Goal: Information Seeking & Learning: Learn about a topic

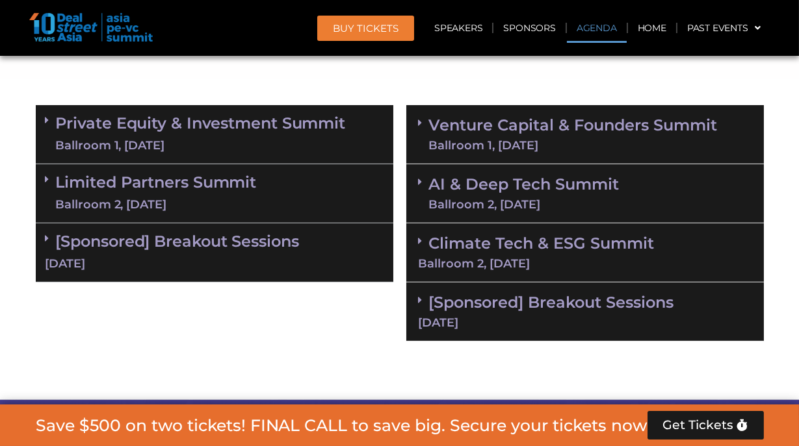
scroll to position [816, 0]
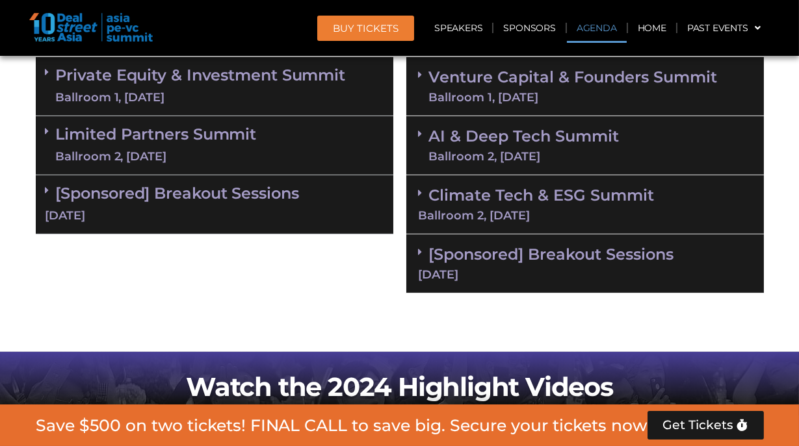
click at [539, 93] on link "Venture Capital & Founders​ Summit Ballroom 1, [DATE]" at bounding box center [573, 87] width 289 height 34
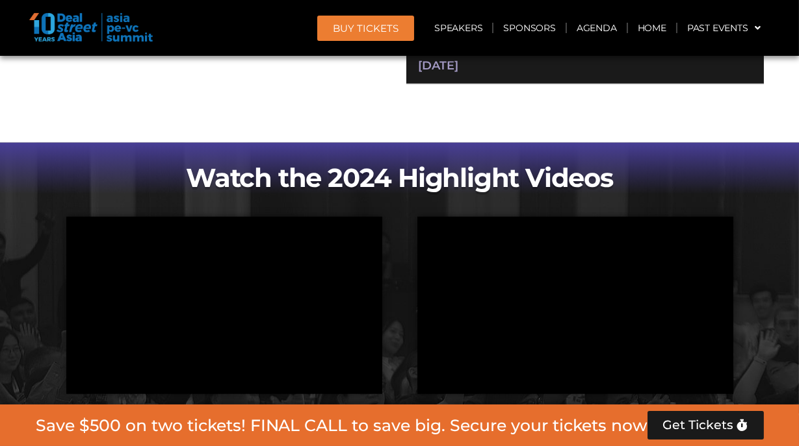
scroll to position [2950, 0]
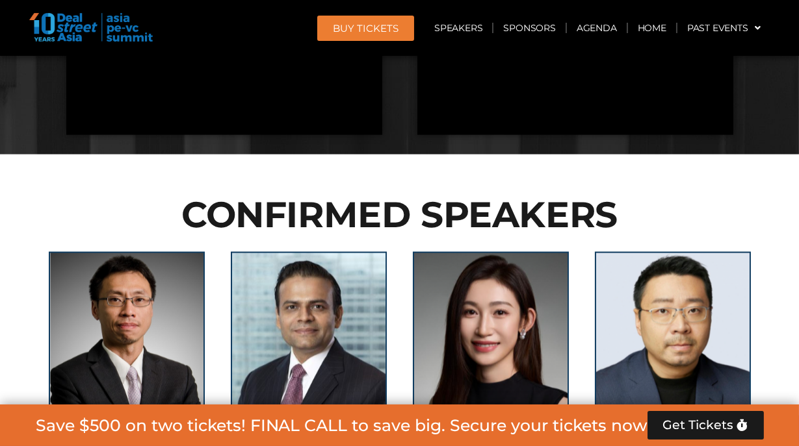
scroll to position [3739, 0]
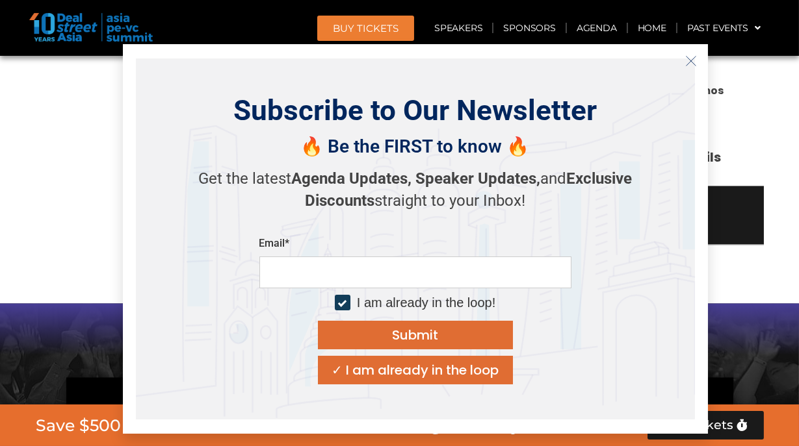
scroll to position [4550, 0]
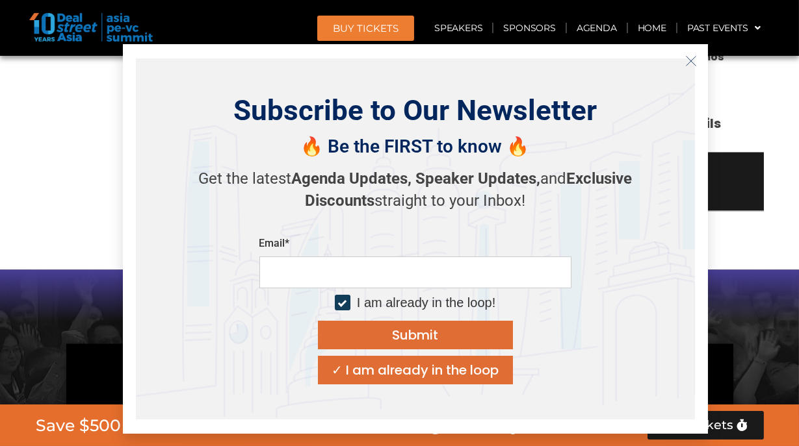
click at [694, 58] on icon "Close" at bounding box center [691, 61] width 12 height 12
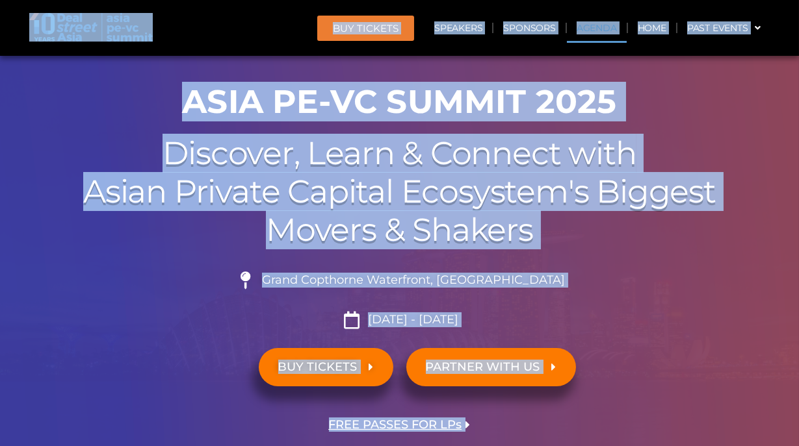
scroll to position [0, 0]
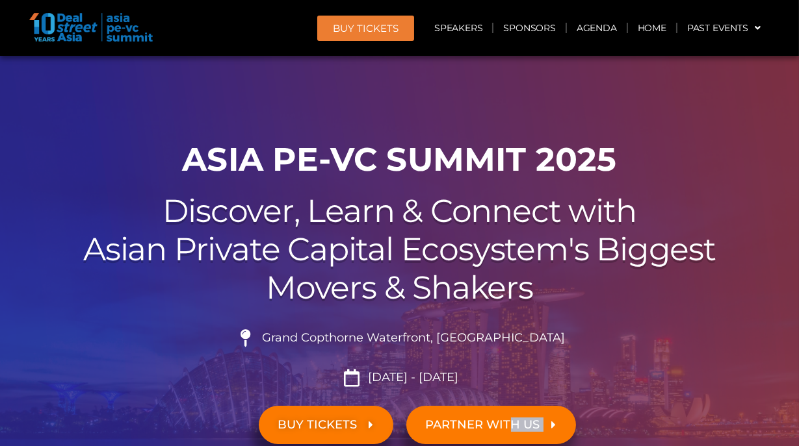
drag, startPoint x: 520, startPoint y: 257, endPoint x: 509, endPoint y: 426, distance: 168.7
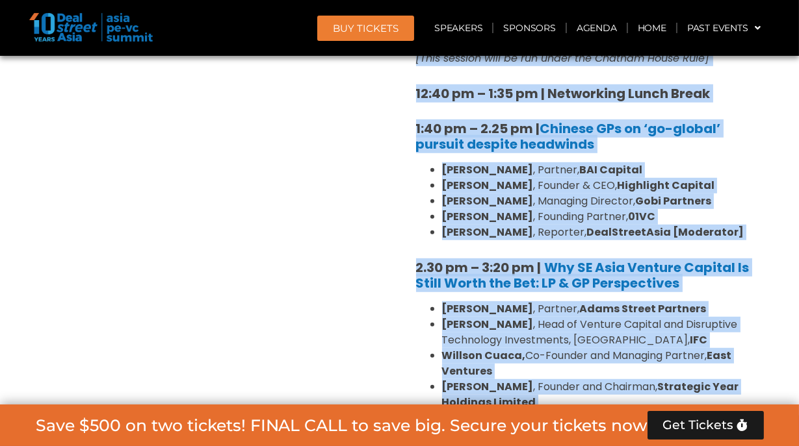
scroll to position [1790, 0]
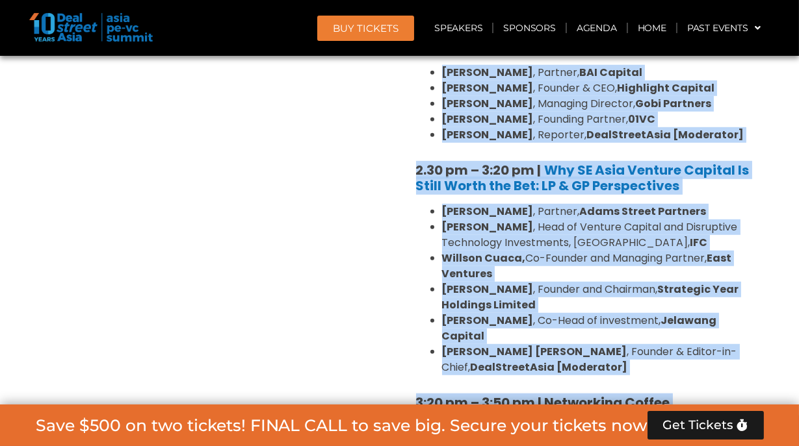
copy div "L IP DOLO SITAME CON ADi Elits 2200, doe tempor inc utlabo 648 + Etdolore 4575 …"
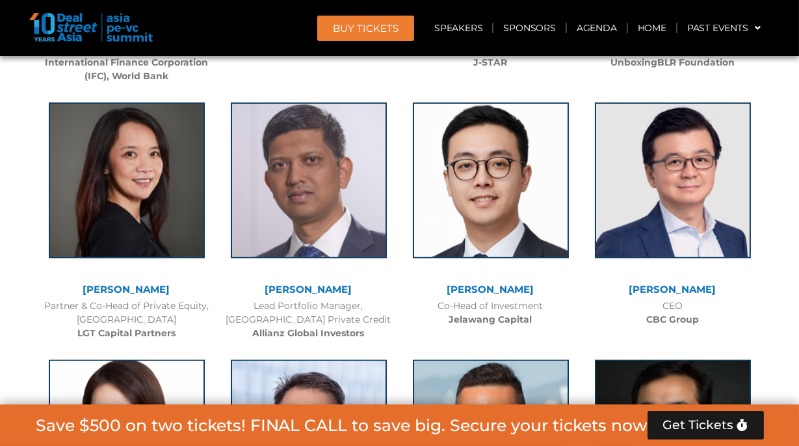
scroll to position [1465, 0]
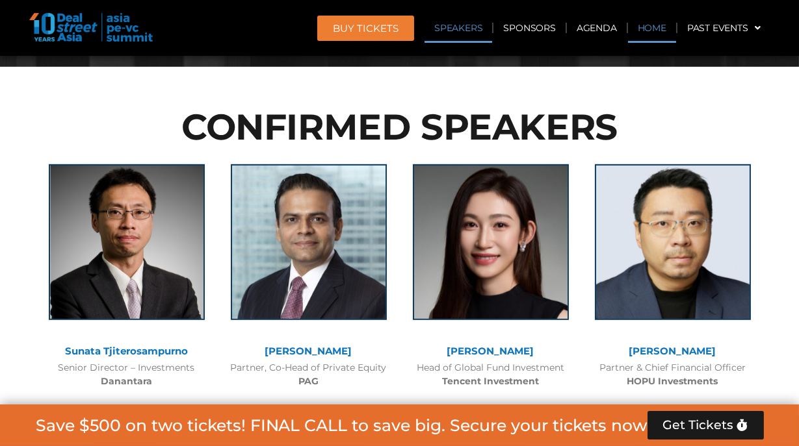
click at [651, 29] on link "Home" at bounding box center [652, 28] width 48 height 30
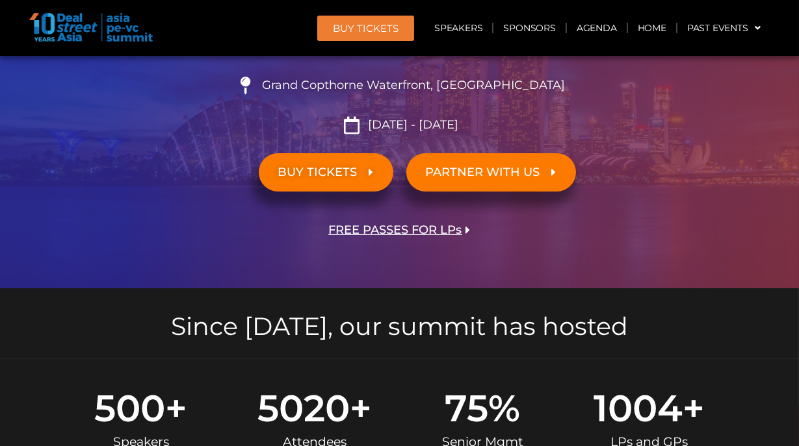
scroll to position [248, 0]
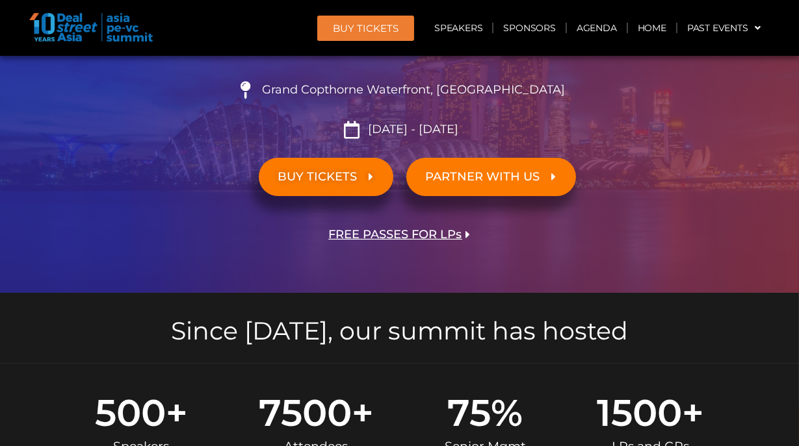
click at [378, 91] on span "Grand Copthorne Waterfront, [GEOGRAPHIC_DATA]​" at bounding box center [412, 90] width 306 height 14
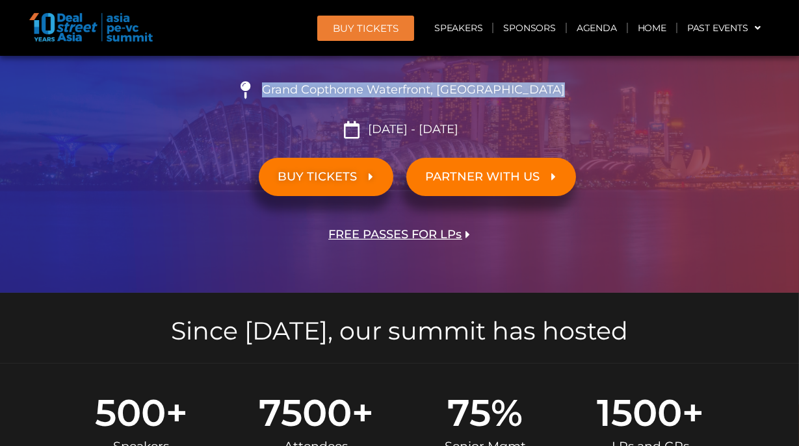
click at [378, 91] on span "Grand Copthorne Waterfront, [GEOGRAPHIC_DATA]​" at bounding box center [412, 90] width 306 height 14
copy ul "Grand Copthorne Waterfront, [GEOGRAPHIC_DATA]​"
